Goal: Navigation & Orientation: Find specific page/section

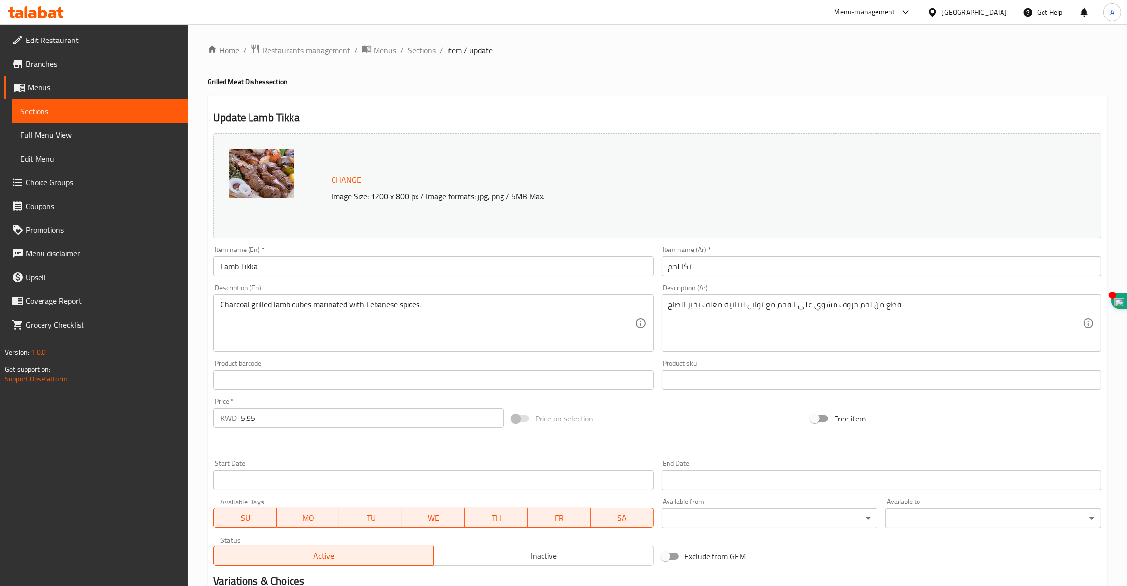
click at [418, 53] on span "Sections" at bounding box center [422, 50] width 28 height 12
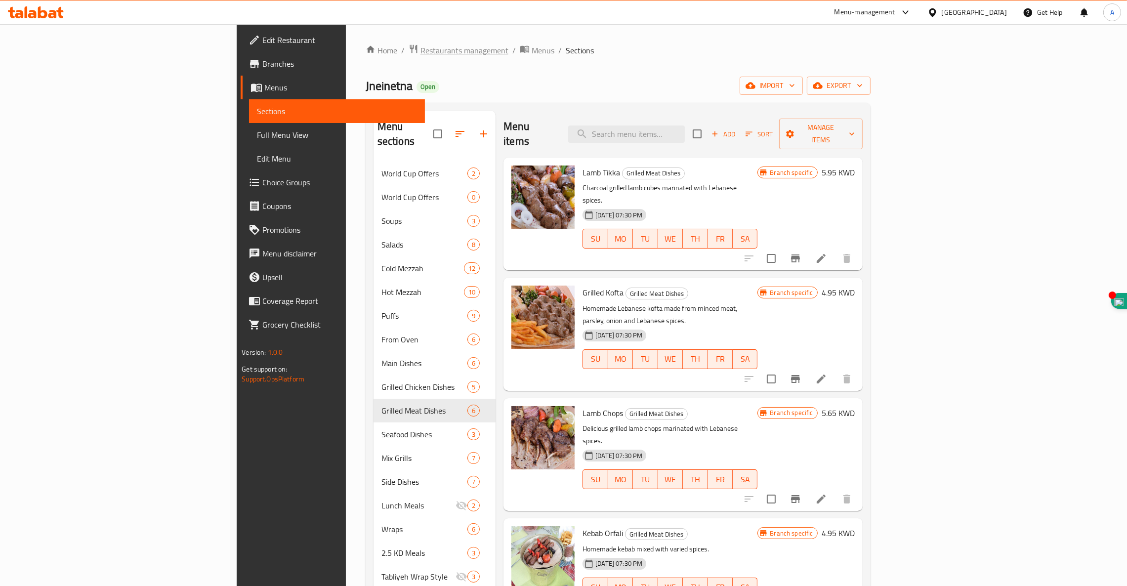
click at [420, 46] on span "Restaurants management" at bounding box center [464, 50] width 88 height 12
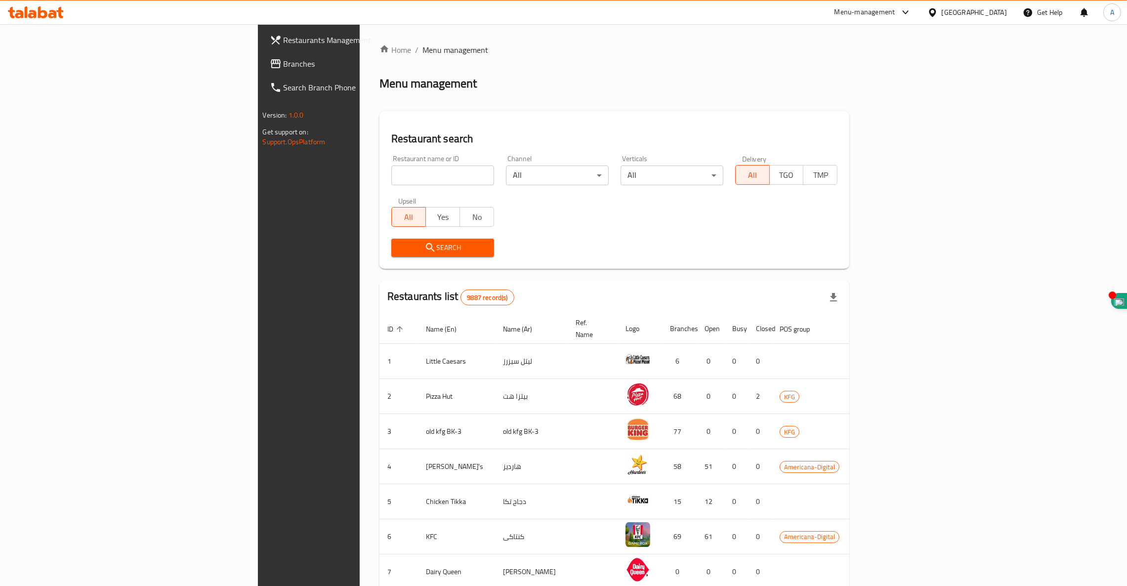
click at [391, 172] on input "search" at bounding box center [442, 176] width 103 height 20
type input "alkima"
click button "Search" at bounding box center [442, 248] width 103 height 18
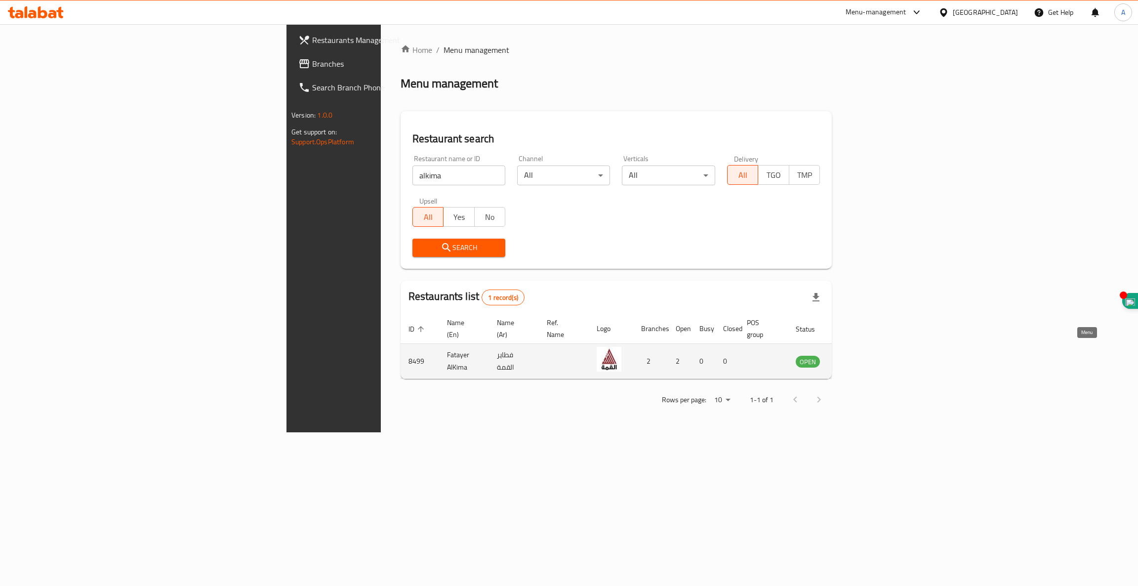
click at [859, 358] on icon "enhanced table" at bounding box center [853, 362] width 11 height 8
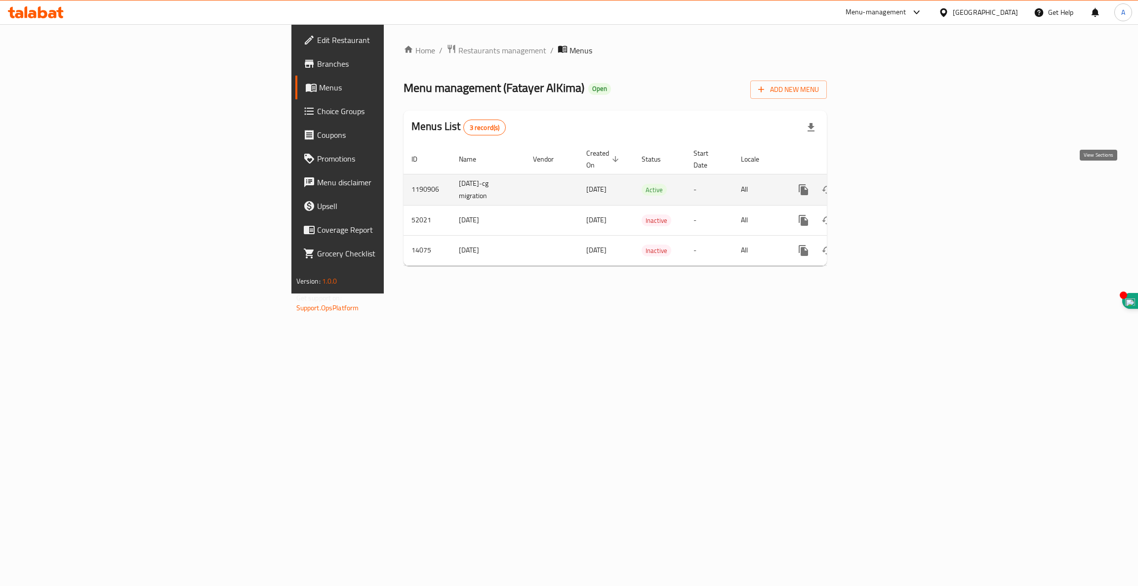
click at [881, 184] on icon "enhanced table" at bounding box center [875, 190] width 12 height 12
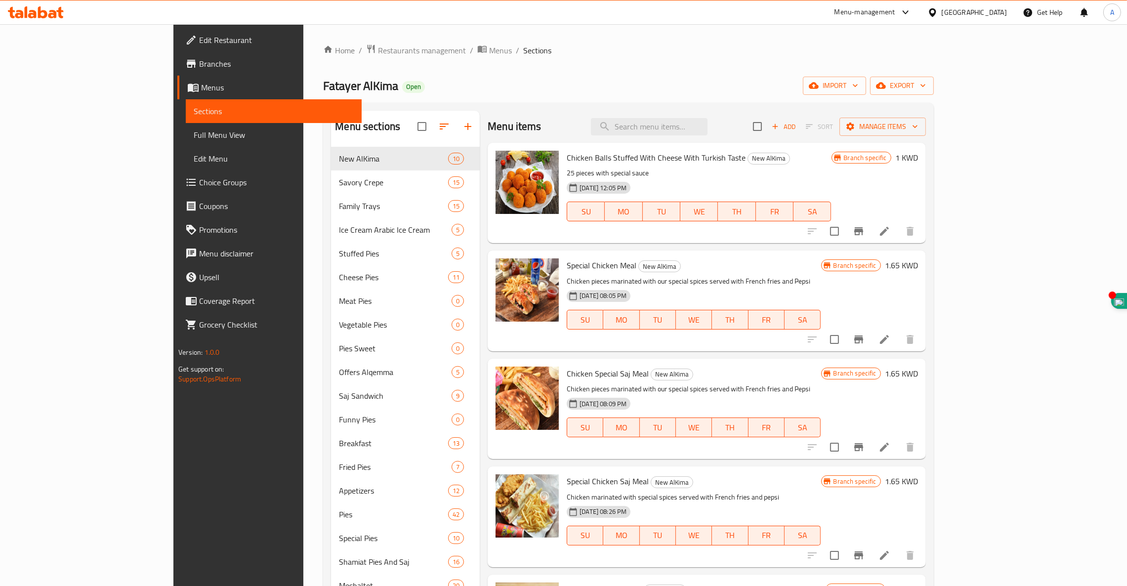
click at [194, 135] on span "Full Menu View" at bounding box center [274, 135] width 160 height 12
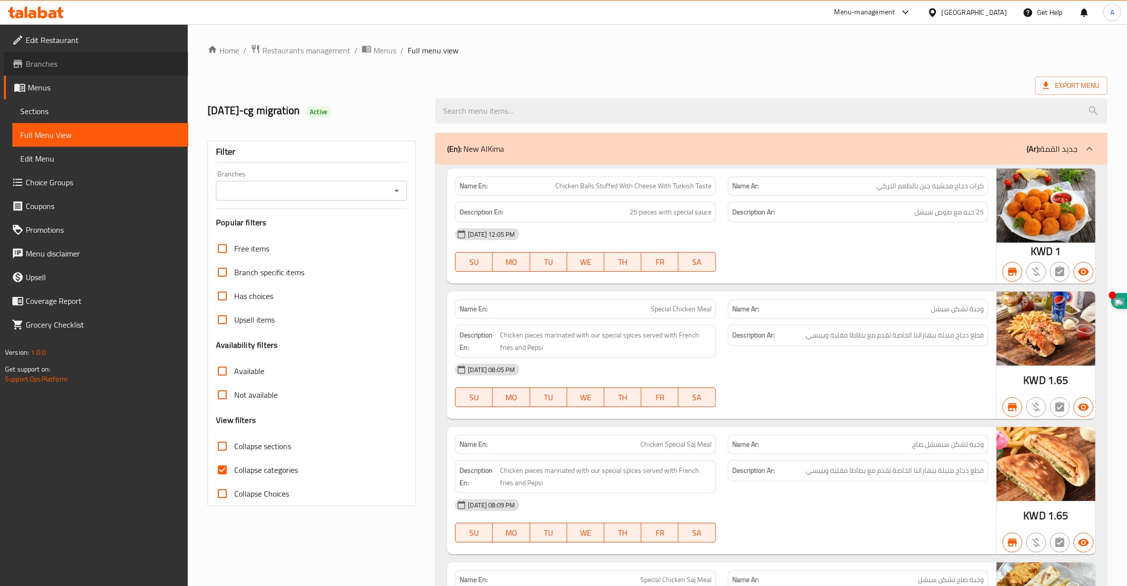
click at [50, 62] on span "Branches" at bounding box center [103, 64] width 155 height 12
